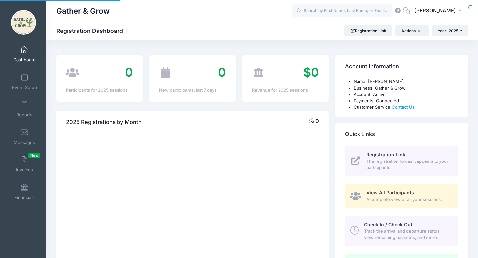
select select
click at [390, 160] on span "The registration link as it appears to your participants." at bounding box center [409, 164] width 84 height 13
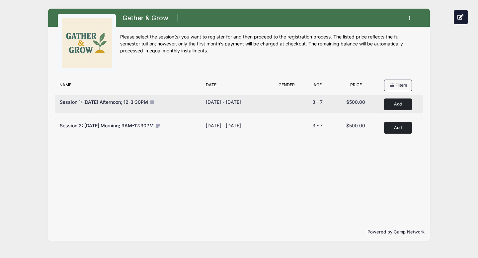
click at [365, 103] on span "$500.00" at bounding box center [355, 102] width 19 height 6
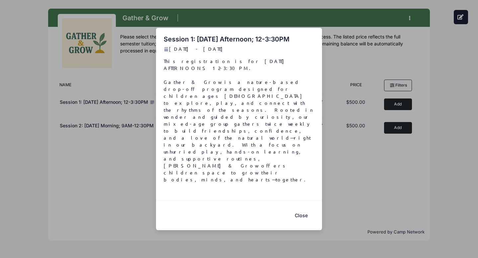
click at [303, 209] on button "Close" at bounding box center [301, 216] width 27 height 14
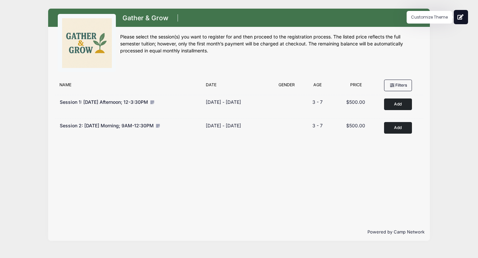
click at [463, 15] on icon at bounding box center [461, 16] width 7 height 5
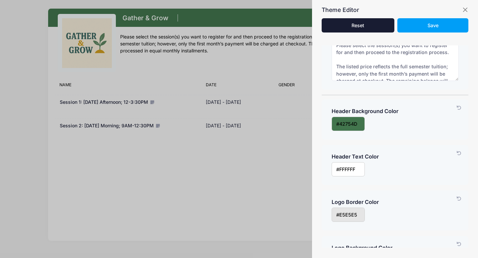
scroll to position [21, 0]
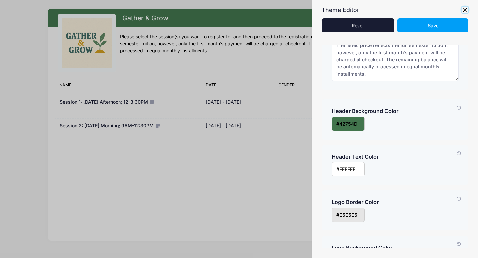
click at [467, 8] on button "button" at bounding box center [465, 10] width 7 height 7
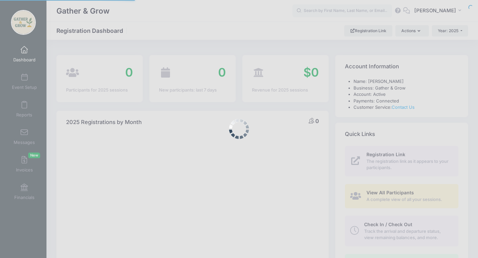
select select
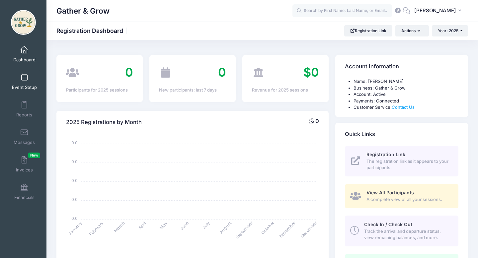
click at [31, 76] on link "Event Setup" at bounding box center [25, 81] width 32 height 23
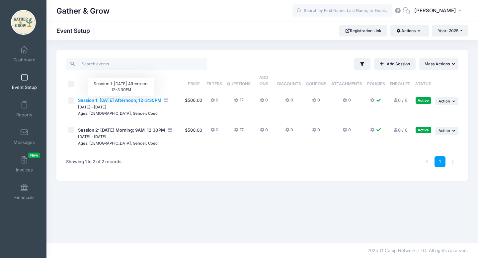
click at [149, 100] on span "Session 1: [DATE] Afternoon; 12-3:30PM" at bounding box center [119, 100] width 83 height 5
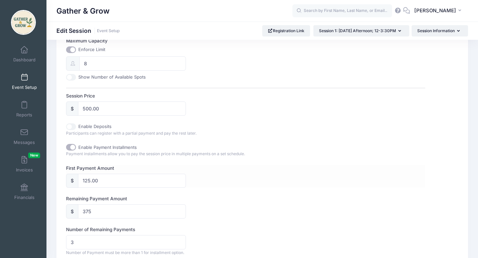
scroll to position [276, 0]
click at [147, 110] on input "500.00" at bounding box center [132, 108] width 108 height 14
type input "5"
type input "125.00"
type input "0.00"
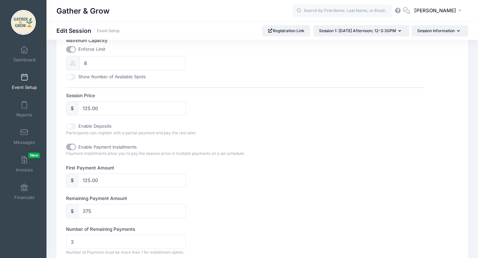
type input "0.00"
click at [257, 138] on div "Session Name Session 1: [DATE] Afternoon; 12-3:30PM Accept Payments No Yes Subs…" at bounding box center [245, 83] width 359 height 560
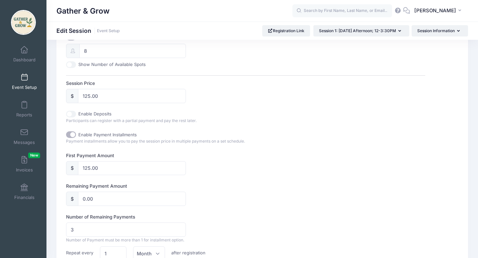
scroll to position [278, 0]
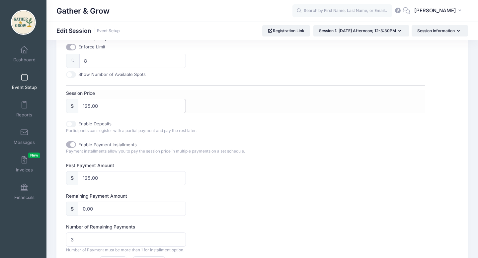
click at [138, 109] on input "125.00" at bounding box center [132, 106] width 108 height 14
type input "1"
type input "500.00"
type input "375.00"
type input "125.00"
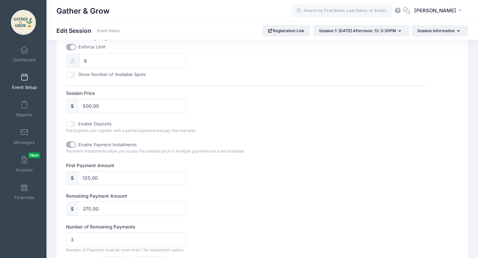
click at [238, 135] on div "Session Name Session 1: [DATE] Afternoon; 12-3:30PM Accept Payments No Yes Subs…" at bounding box center [245, 81] width 359 height 560
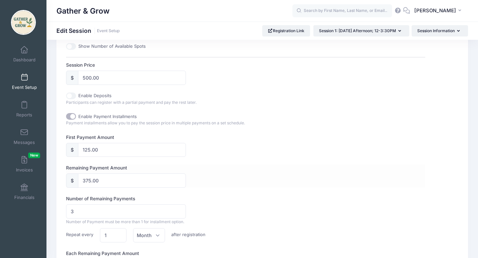
scroll to position [298, 0]
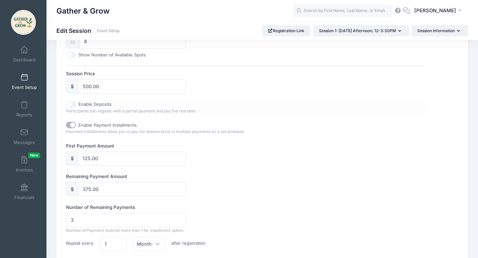
click at [70, 105] on input "Enable Deposits" at bounding box center [71, 104] width 10 height 7
checkbox input "true"
checkbox input "false"
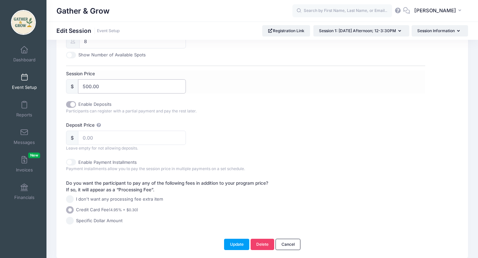
click at [110, 85] on input "500.00" at bounding box center [132, 86] width 108 height 14
click at [105, 139] on input "Deposit Price" at bounding box center [132, 138] width 108 height 14
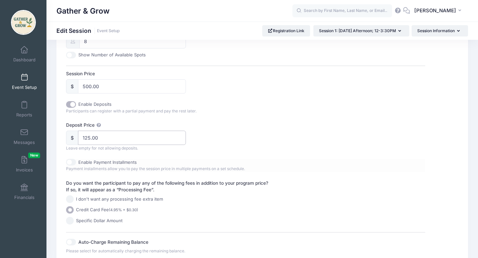
type input "125.00"
click at [70, 163] on input "Enable Payment Installments" at bounding box center [71, 162] width 10 height 7
checkbox input "true"
checkbox input "false"
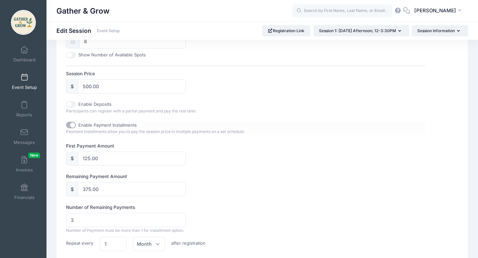
click at [74, 127] on input "Enable Payment Installments" at bounding box center [71, 125] width 10 height 7
checkbox input "false"
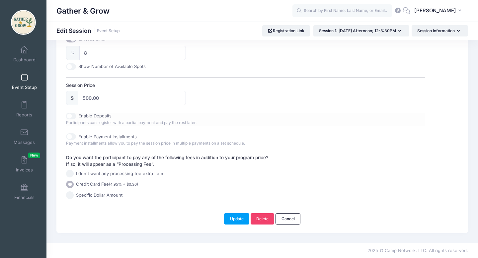
scroll to position [293, 0]
click at [71, 113] on input "Enable Deposits" at bounding box center [71, 116] width 10 height 7
checkbox input "true"
type input "125.00"
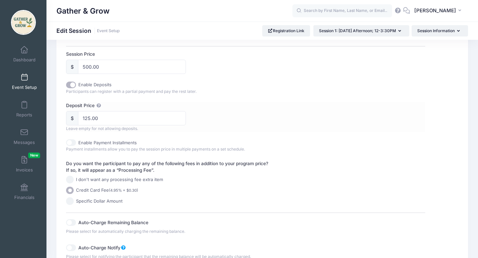
scroll to position [320, 0]
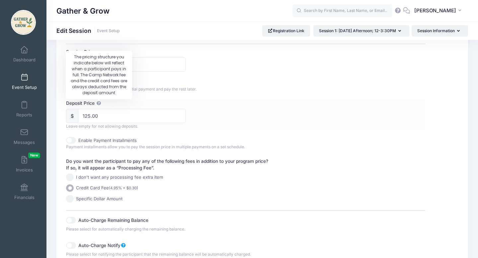
click at [97, 103] on icon at bounding box center [98, 103] width 5 height 4
click at [97, 109] on input "125.00" at bounding box center [132, 116] width 108 height 14
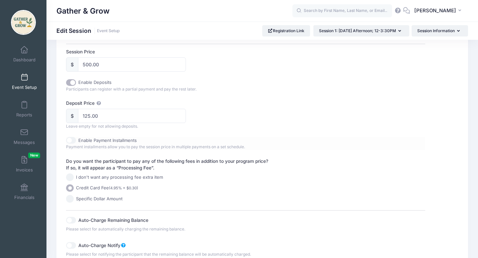
click at [238, 139] on div "Enable Payment Installments" at bounding box center [156, 140] width 180 height 7
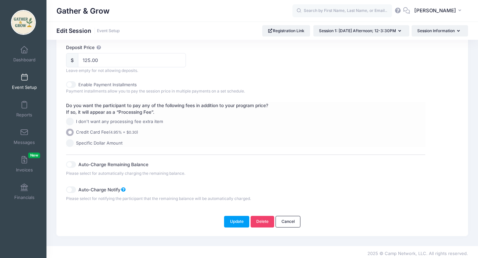
scroll to position [377, 0]
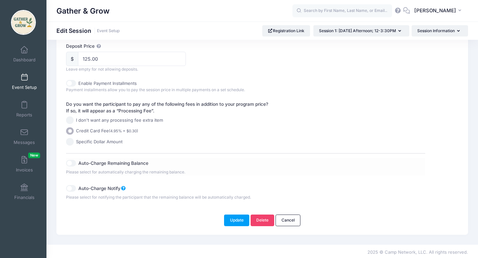
click at [71, 167] on input "Auto-Charge Remaining Balance" at bounding box center [71, 163] width 10 height 7
checkbox input "true"
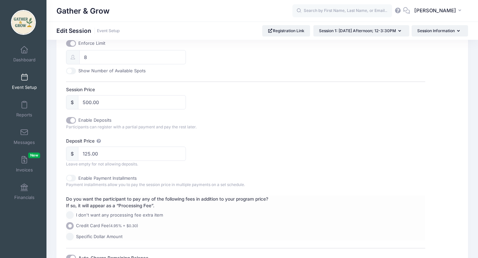
scroll to position [277, 0]
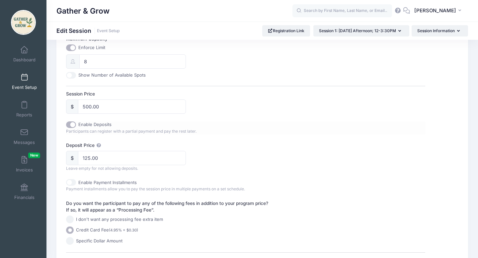
click at [74, 126] on input "Enable Deposits" at bounding box center [71, 125] width 10 height 7
checkbox input "false"
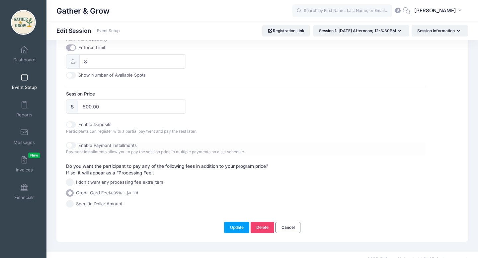
click at [71, 146] on input "Enable Payment Installments" at bounding box center [71, 145] width 10 height 7
checkbox input "true"
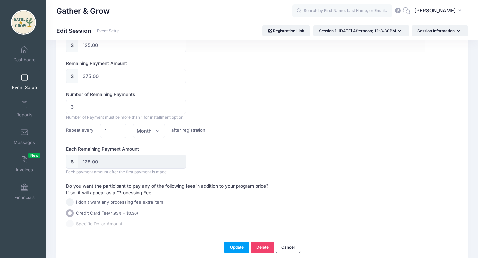
scroll to position [419, 0]
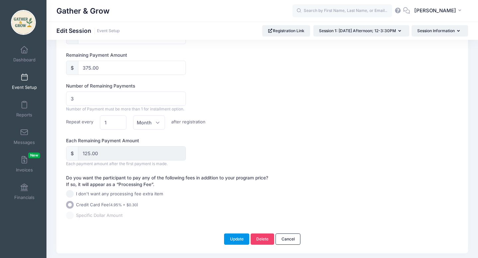
click at [240, 245] on button "Update" at bounding box center [236, 239] width 25 height 11
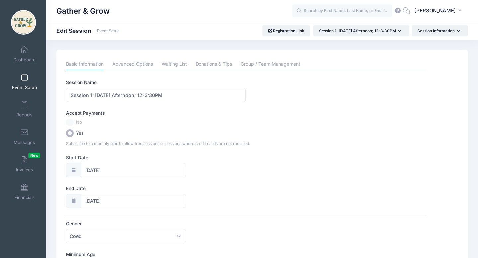
scroll to position [5, 0]
